Goal: Information Seeking & Learning: Learn about a topic

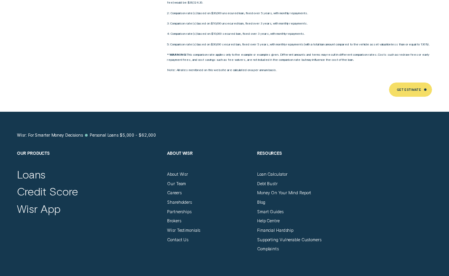
scroll to position [3244, 0]
click at [182, 172] on div "About Wisr" at bounding box center [177, 174] width 21 height 5
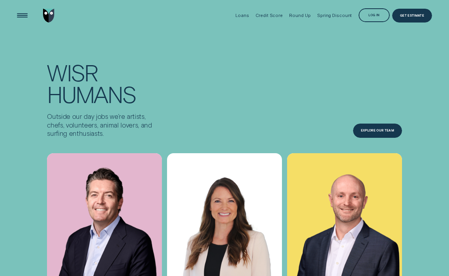
scroll to position [1767, 0]
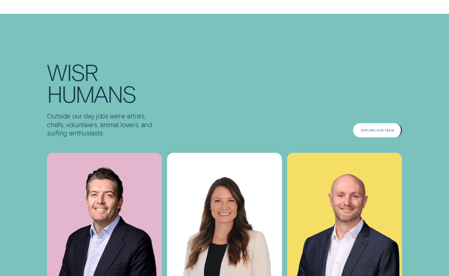
click at [379, 123] on div "Explore Our Team" at bounding box center [377, 130] width 49 height 14
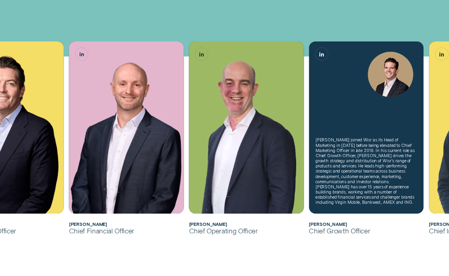
scroll to position [167, 0]
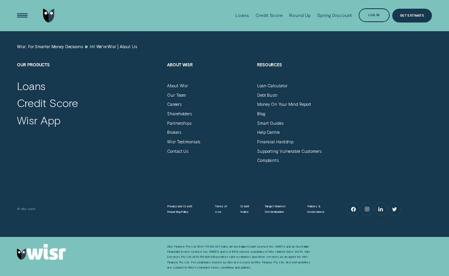
scroll to position [3152, 0]
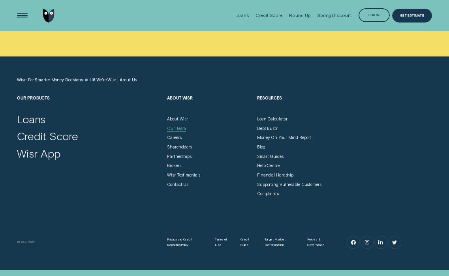
click at [180, 126] on div "Our Team" at bounding box center [176, 128] width 19 height 5
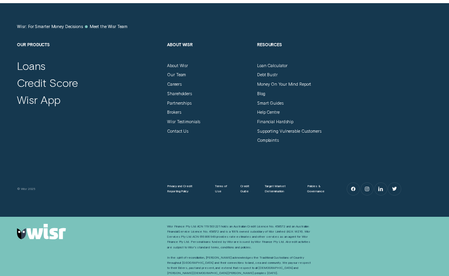
scroll to position [671, 0]
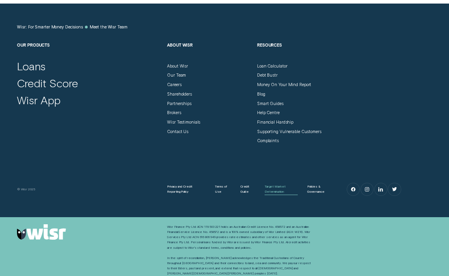
click at [272, 187] on div "Target Market Determination" at bounding box center [280, 189] width 33 height 10
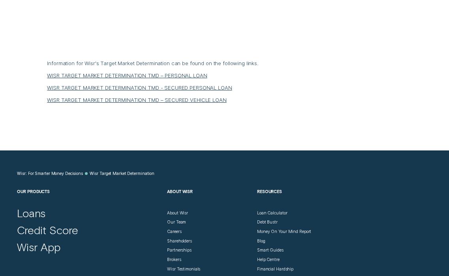
scroll to position [241, 0]
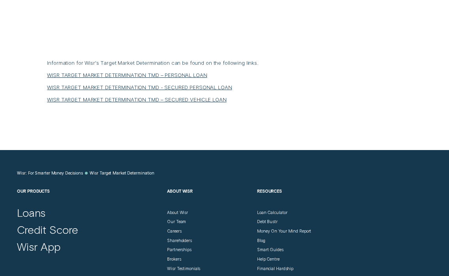
click at [182, 74] on link "WISR TARGET MARKET DETERMINATION TMD – PERSONAL LOAN" at bounding box center [127, 75] width 160 height 6
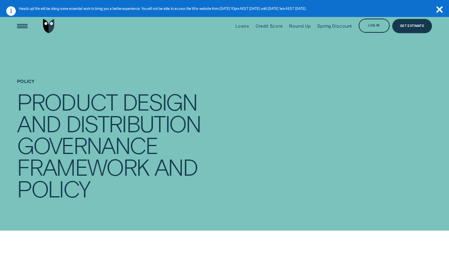
scroll to position [0, 0]
click at [50, 26] on img "Go to home page" at bounding box center [49, 26] width 12 height 14
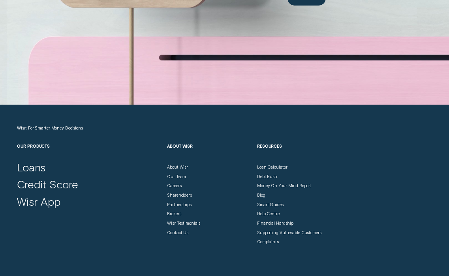
scroll to position [1983, 0]
